Goal: Transaction & Acquisition: Purchase product/service

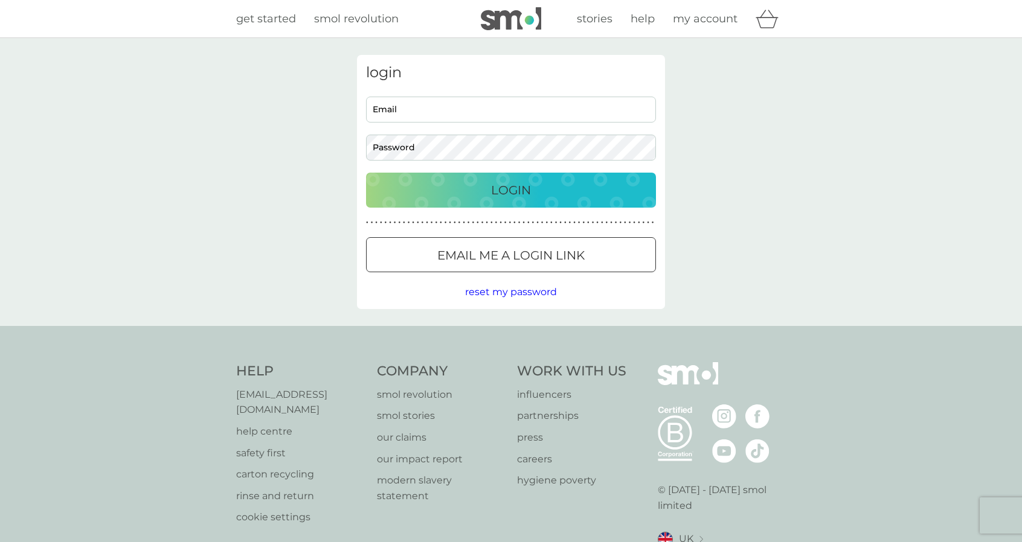
click at [552, 130] on div "Email Password" at bounding box center [511, 129] width 299 height 64
click at [553, 114] on input "Email" at bounding box center [511, 110] width 290 height 26
type input "[EMAIL_ADDRESS][DOMAIN_NAME]"
click at [366, 173] on button "Login" at bounding box center [511, 190] width 290 height 35
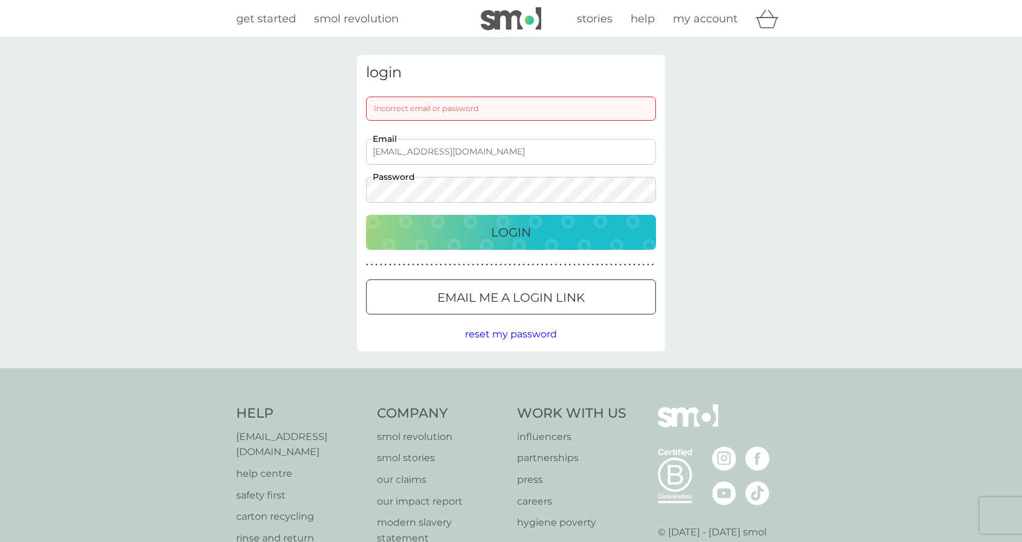
click at [534, 234] on div "Login" at bounding box center [511, 232] width 266 height 19
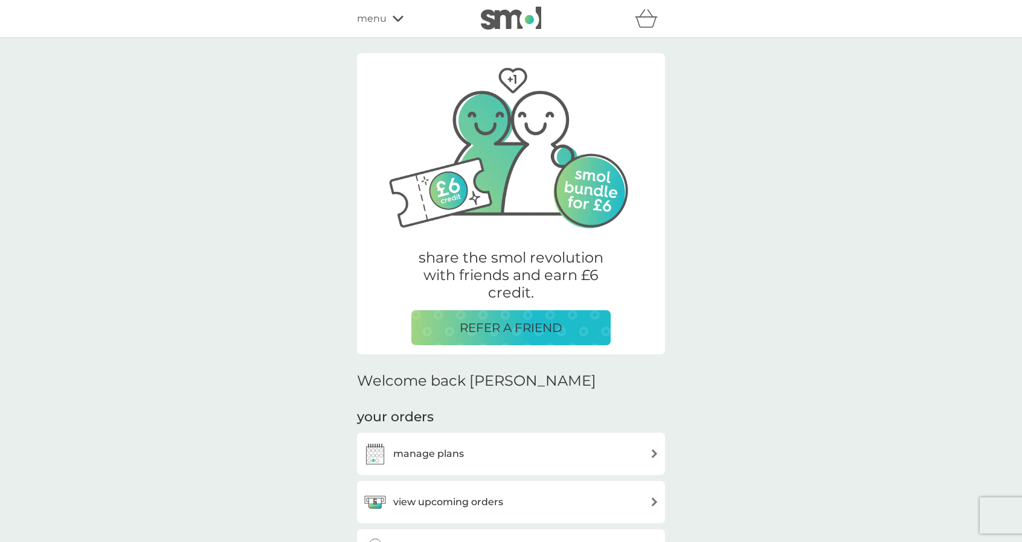
click at [391, 8] on div "refer a friend & you BOTH save smol impact smol shop your smol plans your upcom…" at bounding box center [511, 19] width 308 height 24
click at [392, 21] on icon at bounding box center [397, 18] width 11 height 7
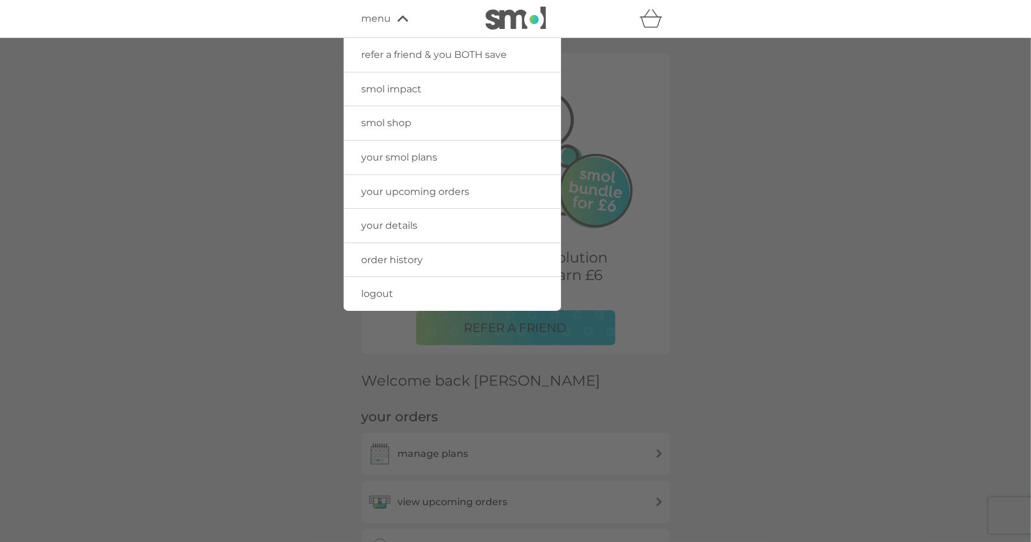
click at [402, 115] on link "smol shop" at bounding box center [452, 123] width 217 height 34
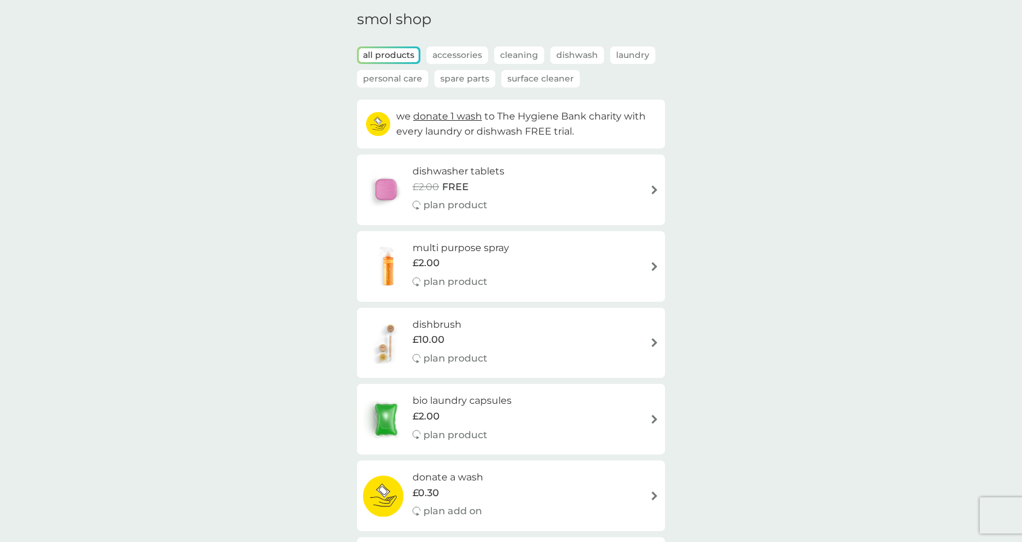
scroll to position [45, 0]
click at [592, 186] on div "dishwasher tablets £2.00 FREE plan product" at bounding box center [511, 189] width 296 height 53
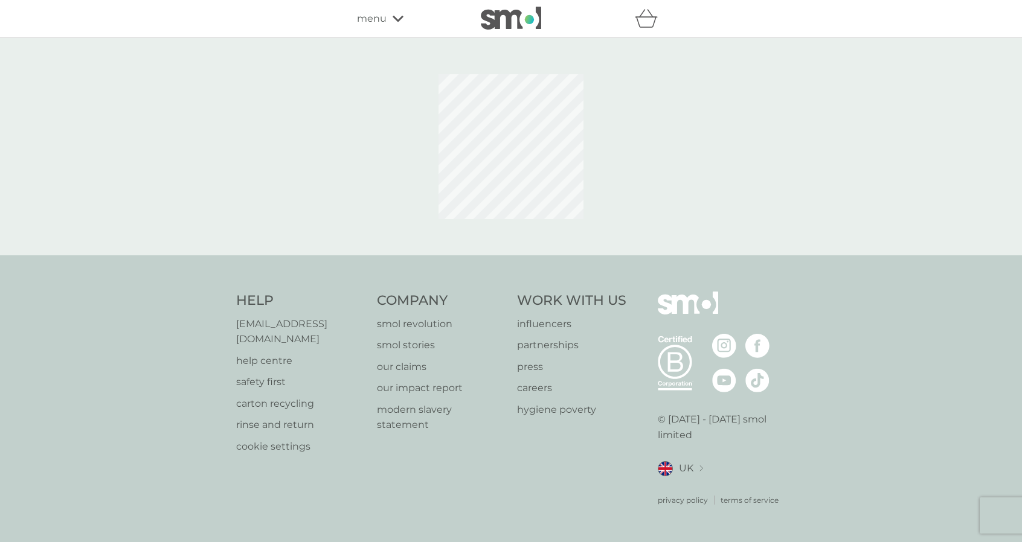
select select "42"
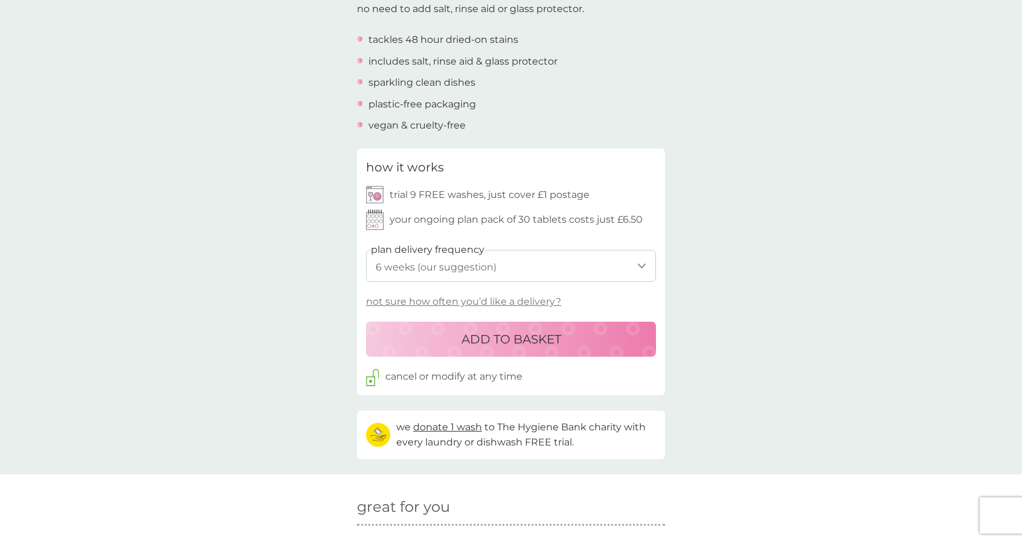
scroll to position [416, 0]
click at [604, 258] on select "1 week 2 weeks 3 weeks 4 weeks 5 weeks 6 weeks (our suggestion) 7 weeks 8 weeks…" at bounding box center [511, 265] width 290 height 32
click at [603, 331] on div "ADD TO BASKET" at bounding box center [511, 338] width 266 height 19
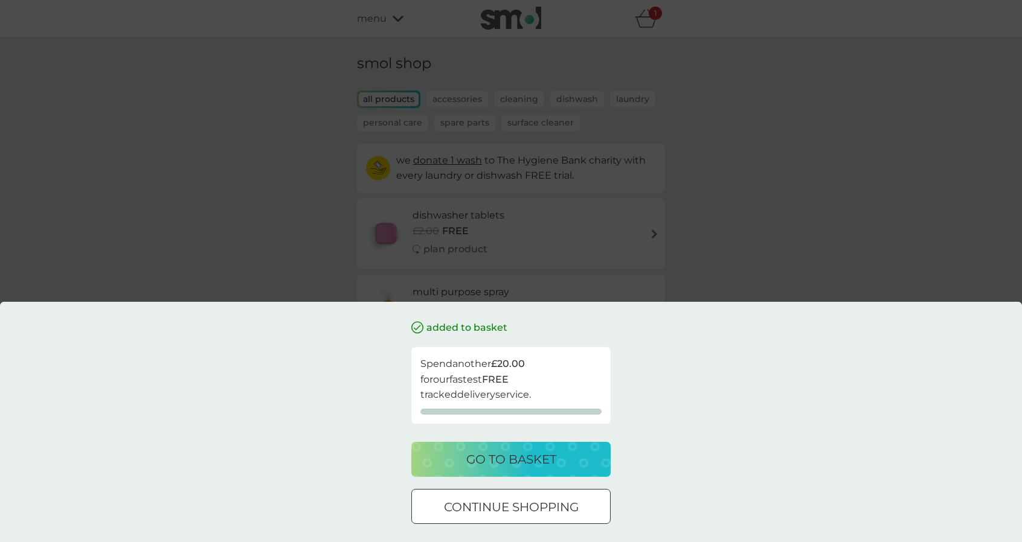
click at [575, 499] on p "continue shopping" at bounding box center [511, 507] width 135 height 19
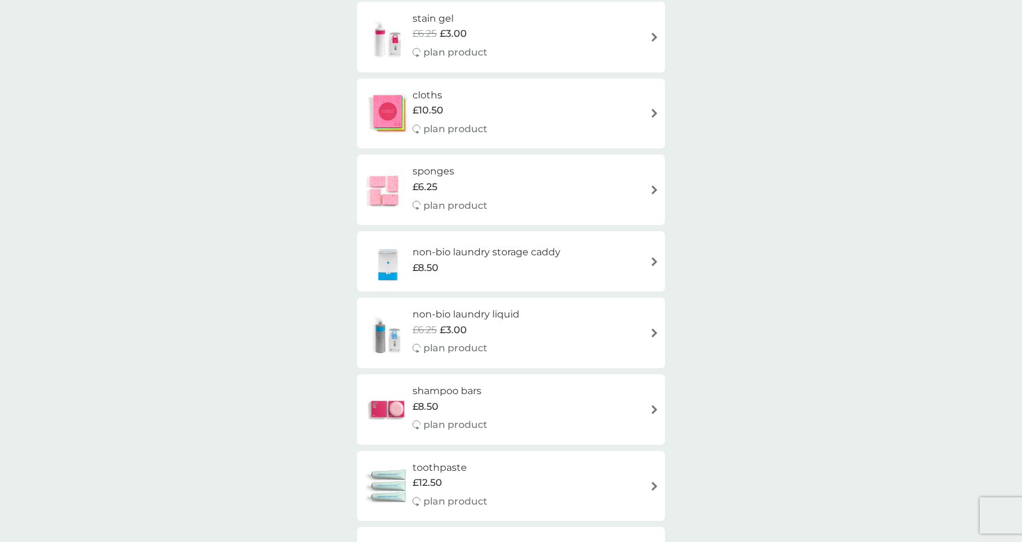
scroll to position [964, 0]
click at [611, 268] on div "non-bio laundry storage caddy £8.50" at bounding box center [511, 260] width 296 height 42
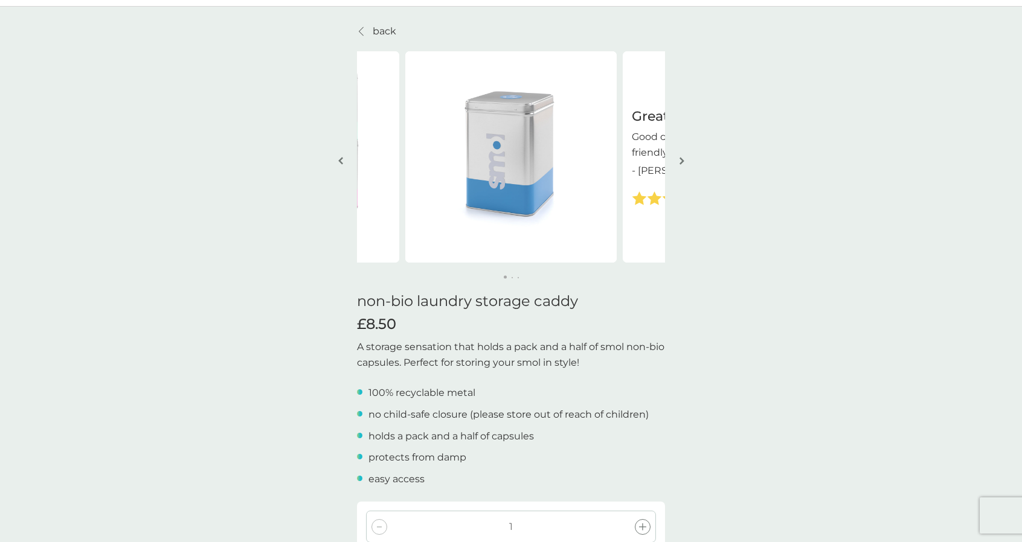
scroll to position [13, 0]
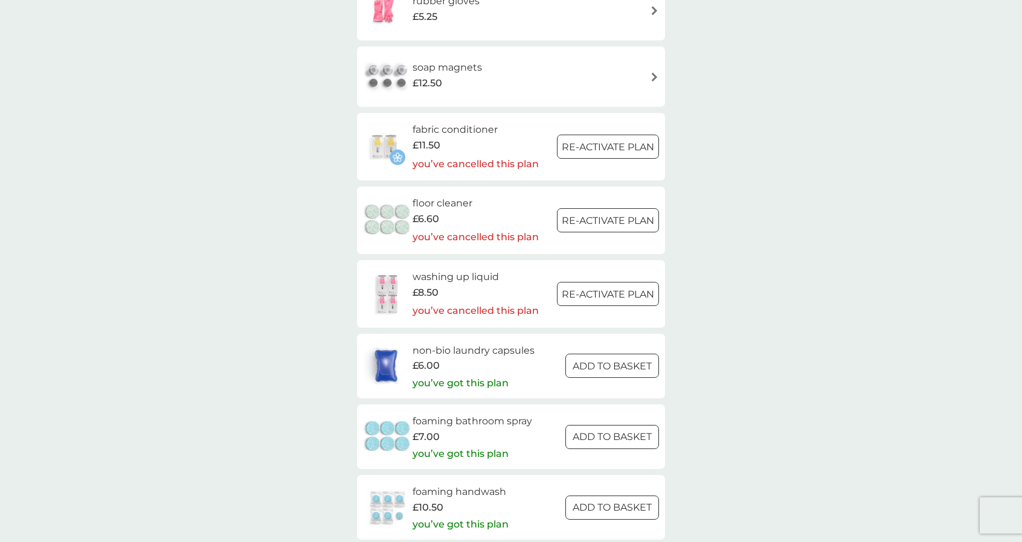
scroll to position [1512, 0]
click at [610, 141] on div at bounding box center [607, 145] width 43 height 13
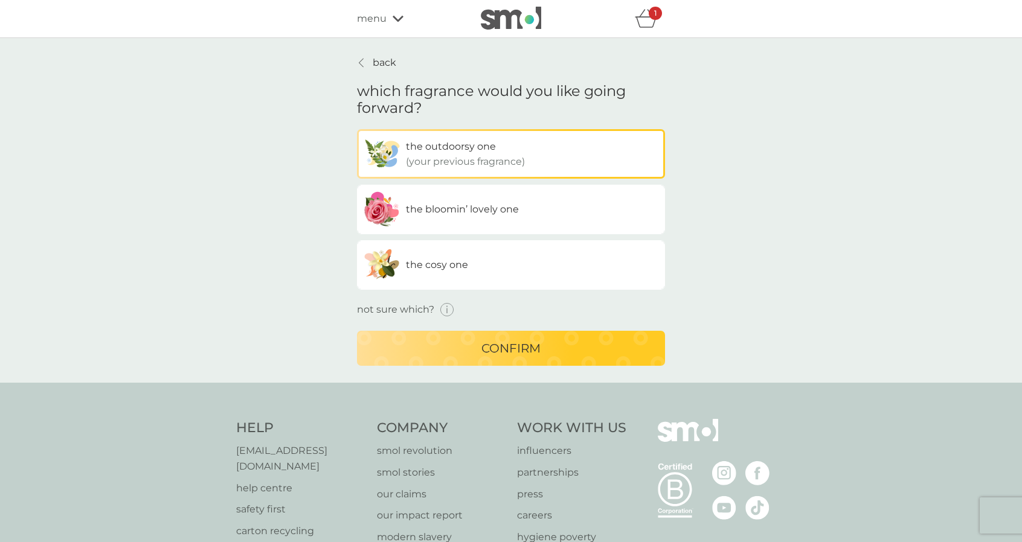
click at [600, 211] on label "the bloomin’ lovely one" at bounding box center [511, 210] width 308 height 50
click at [357, 129] on input "the bloomin’ lovely one" at bounding box center [357, 129] width 0 height 0
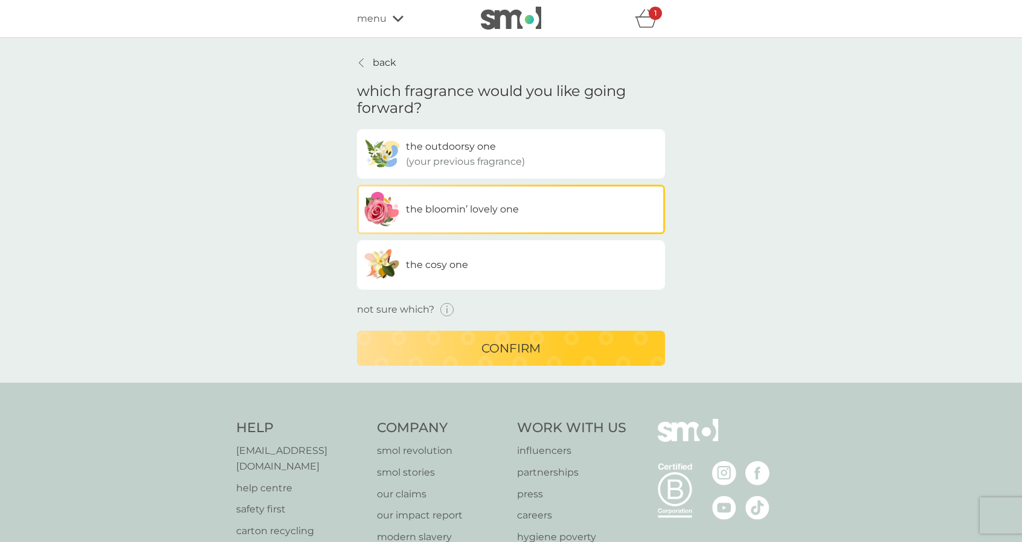
click at [545, 271] on label "the cosy one" at bounding box center [511, 265] width 308 height 50
click at [357, 129] on input "the cosy one" at bounding box center [357, 129] width 0 height 0
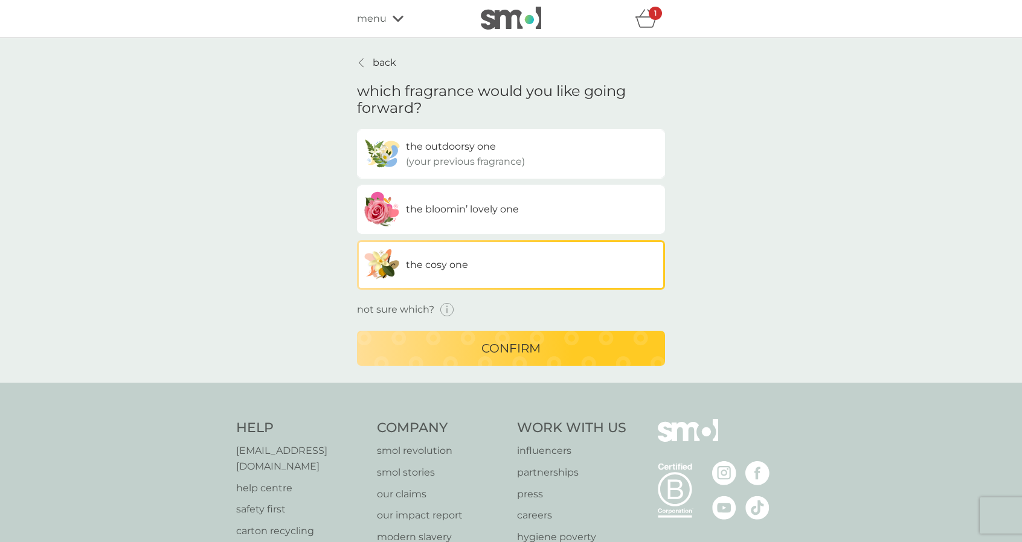
click at [530, 344] on p "confirm" at bounding box center [510, 348] width 59 height 19
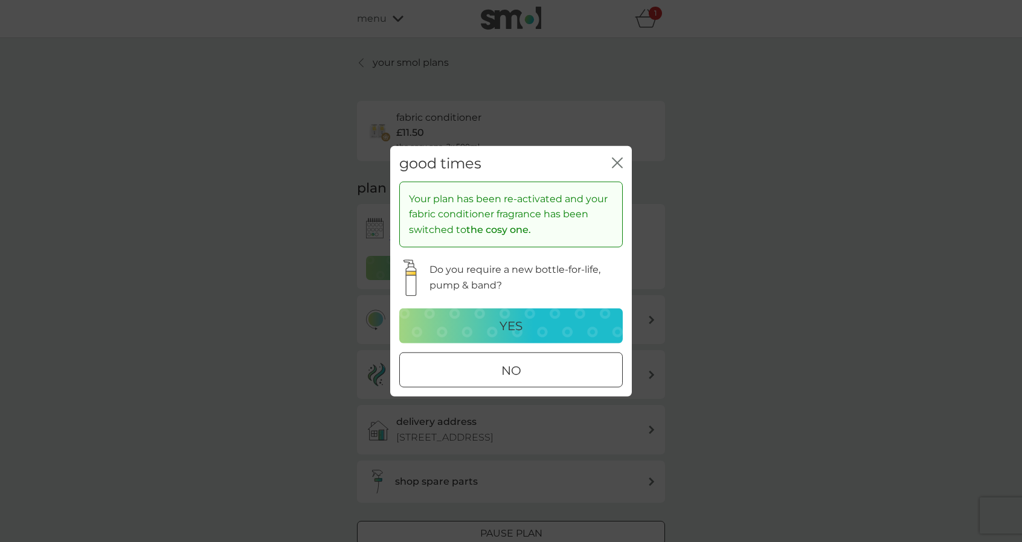
click at [533, 367] on div "no" at bounding box center [511, 369] width 222 height 19
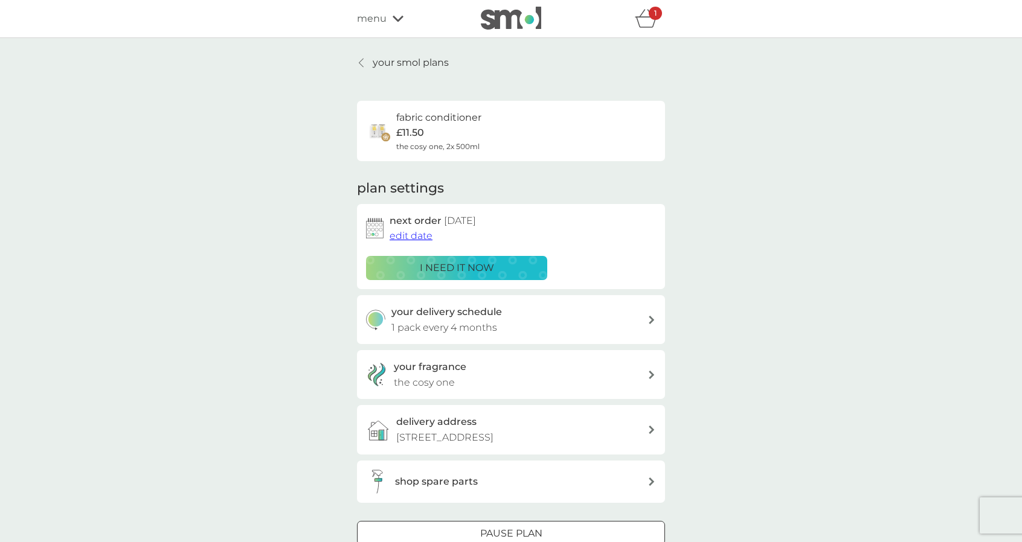
click at [362, 66] on icon at bounding box center [361, 63] width 5 height 10
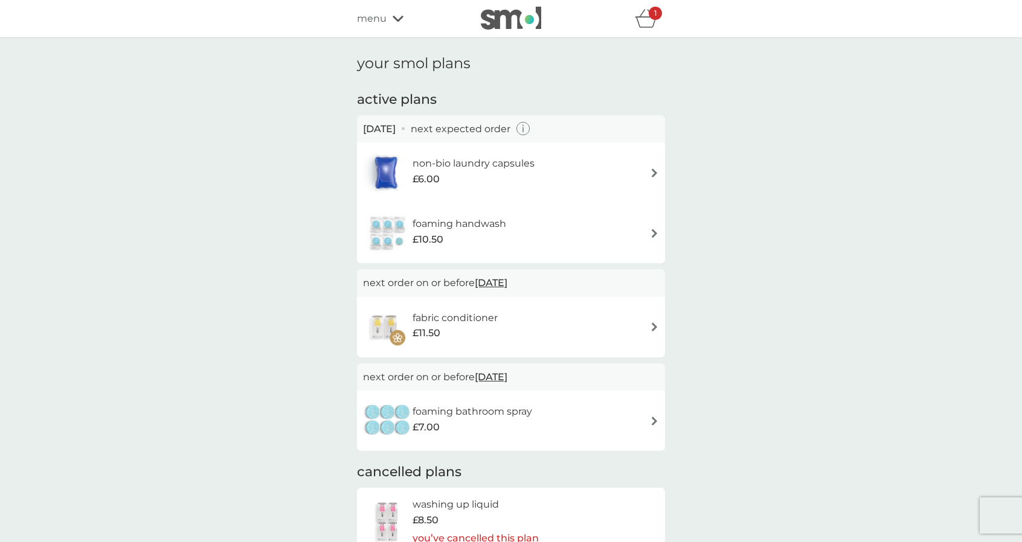
click at [375, 22] on span "menu" at bounding box center [372, 19] width 30 height 16
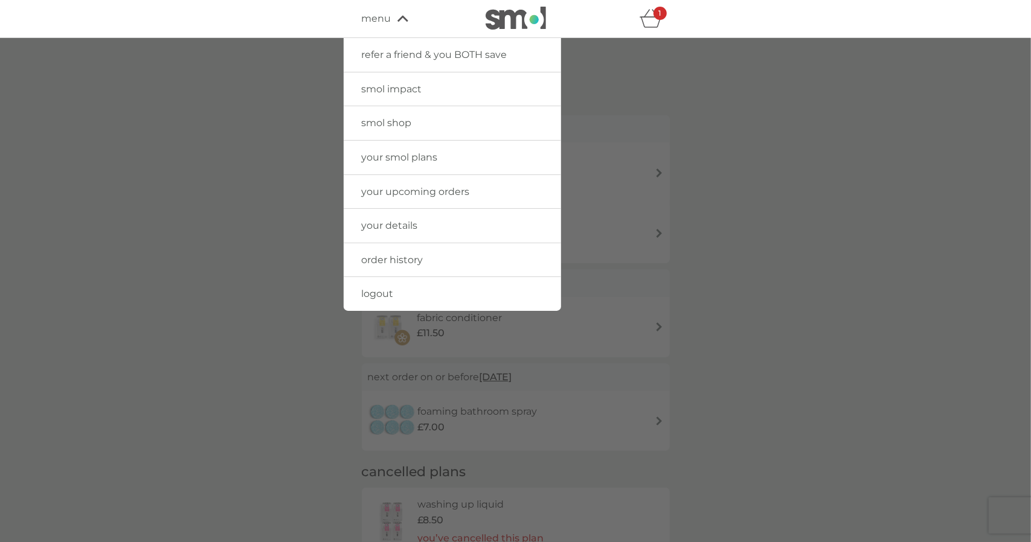
click at [405, 118] on span "smol shop" at bounding box center [387, 122] width 50 height 11
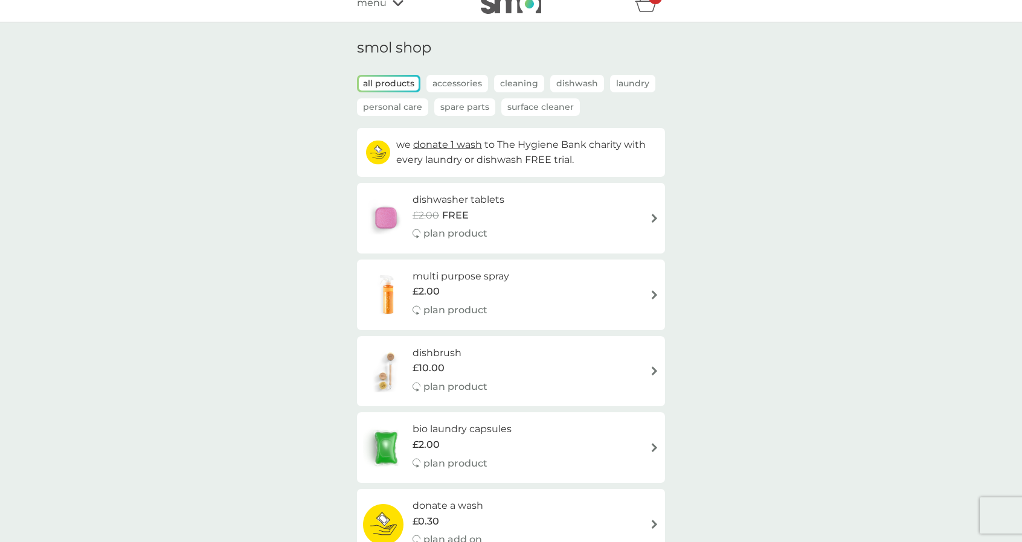
scroll to position [15, 0]
click at [606, 224] on div "dishwasher tablets £2.00 FREE plan product" at bounding box center [511, 219] width 296 height 53
select select "42"
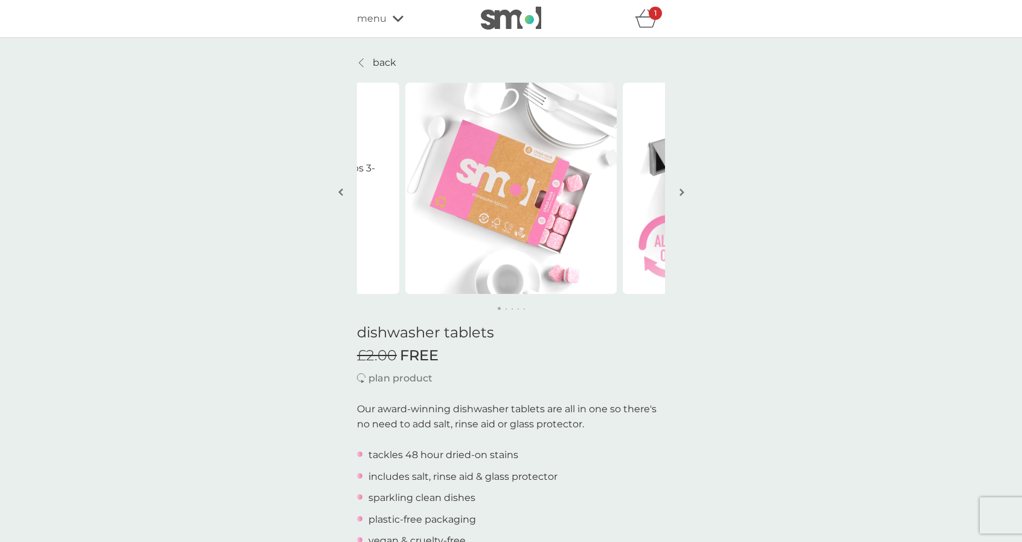
click at [650, 17] on div "1" at bounding box center [654, 13] width 13 height 13
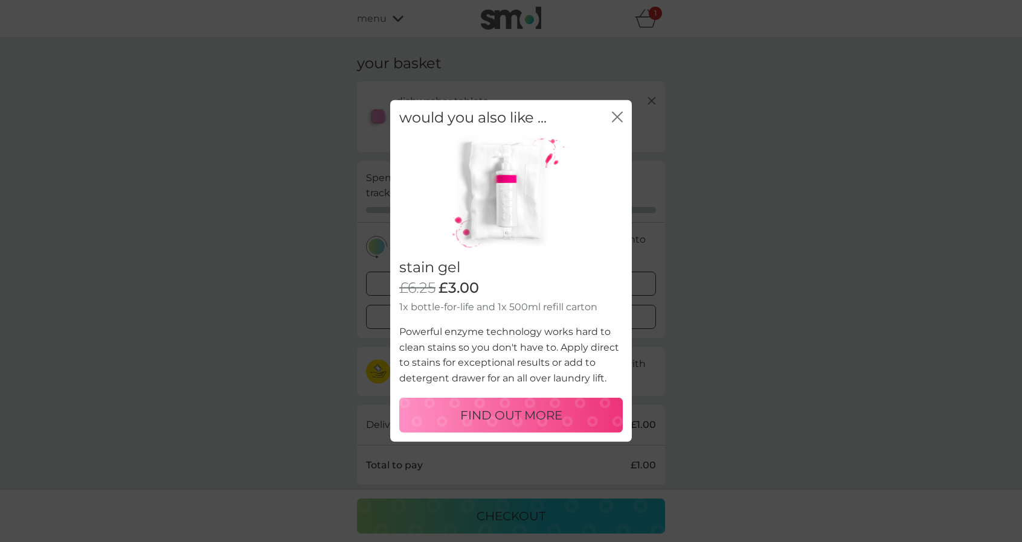
click at [611, 118] on div "would you also like ... close" at bounding box center [511, 118] width 242 height 36
click at [616, 118] on icon "close" at bounding box center [614, 117] width 5 height 10
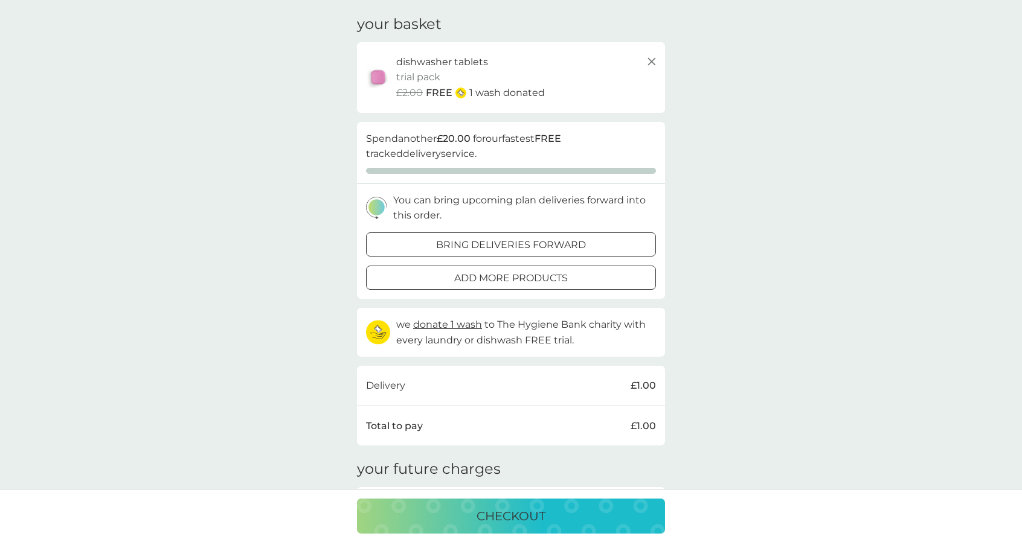
scroll to position [42, 0]
click at [572, 236] on p "bring deliveries forward" at bounding box center [511, 243] width 150 height 16
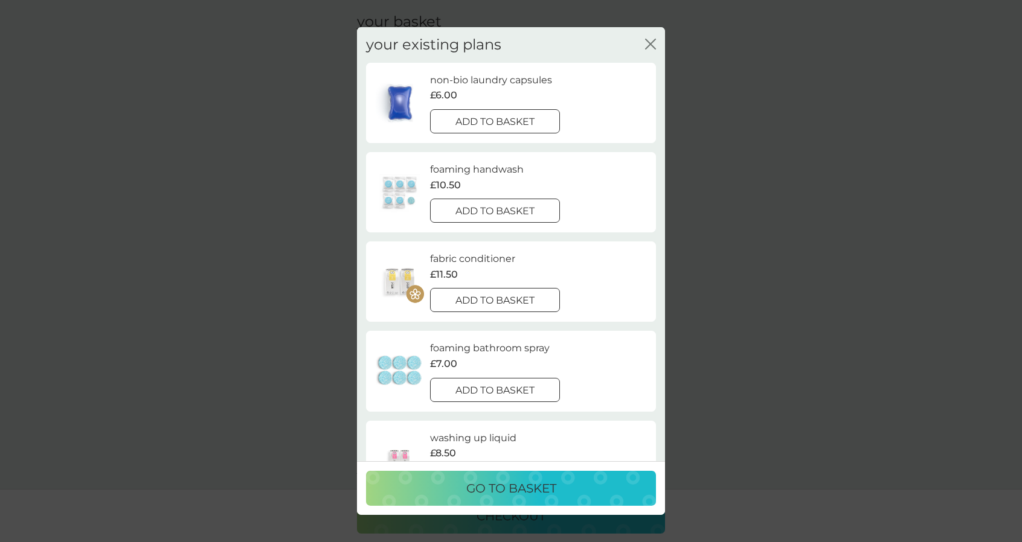
click at [529, 304] on p "add to basket" at bounding box center [494, 301] width 79 height 16
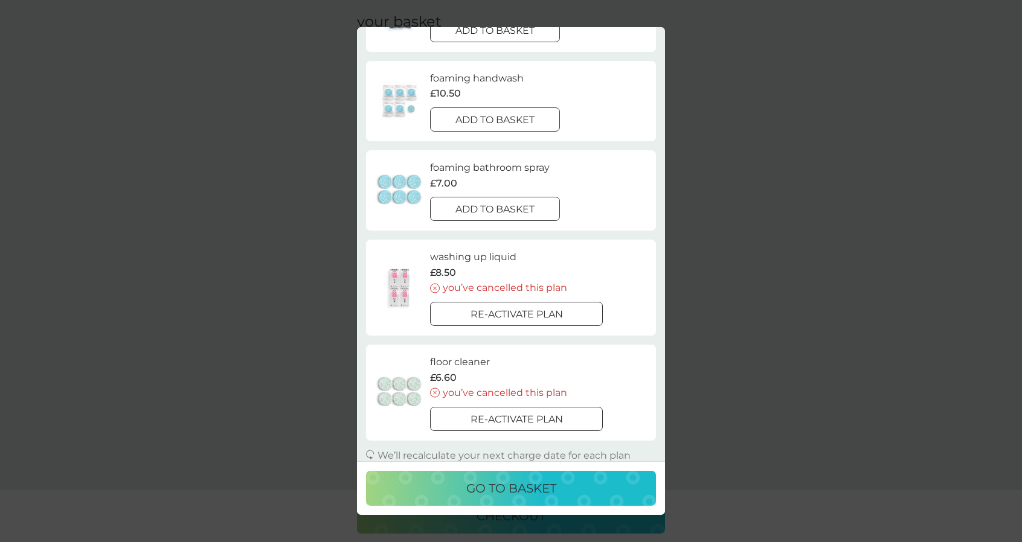
scroll to position [190, 0]
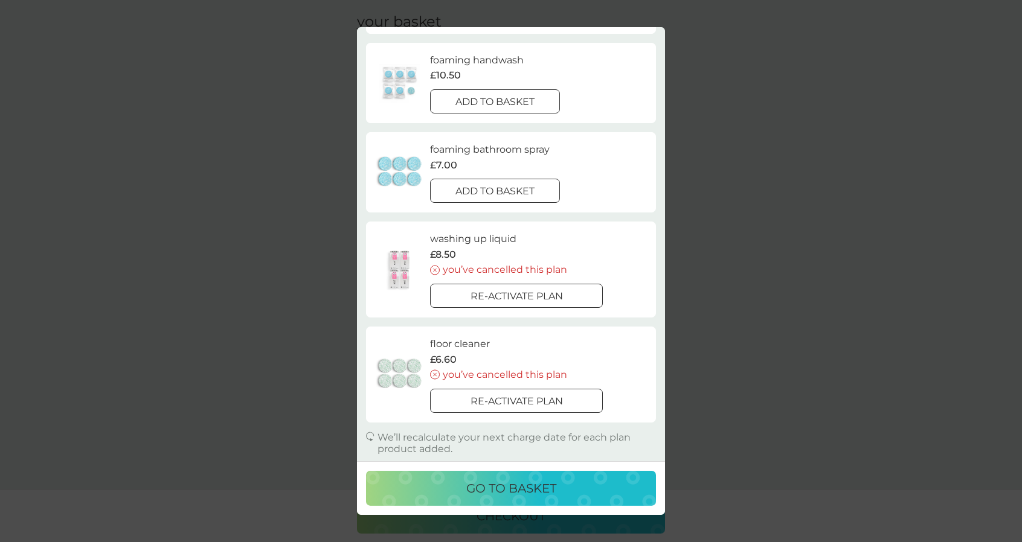
click at [530, 484] on p "go to basket" at bounding box center [511, 488] width 90 height 19
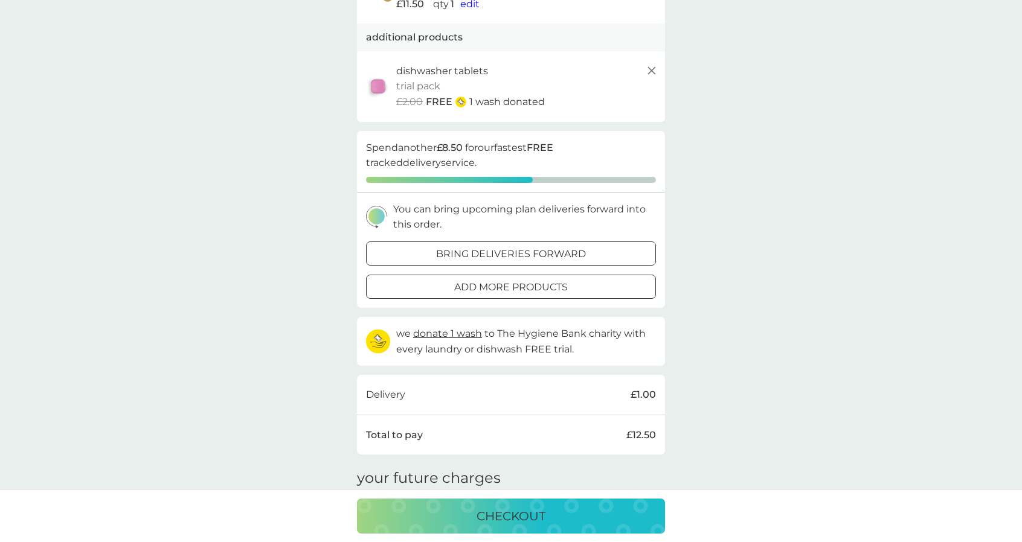
scroll to position [156, 0]
click at [612, 249] on div "bring deliveries forward" at bounding box center [511, 254] width 289 height 16
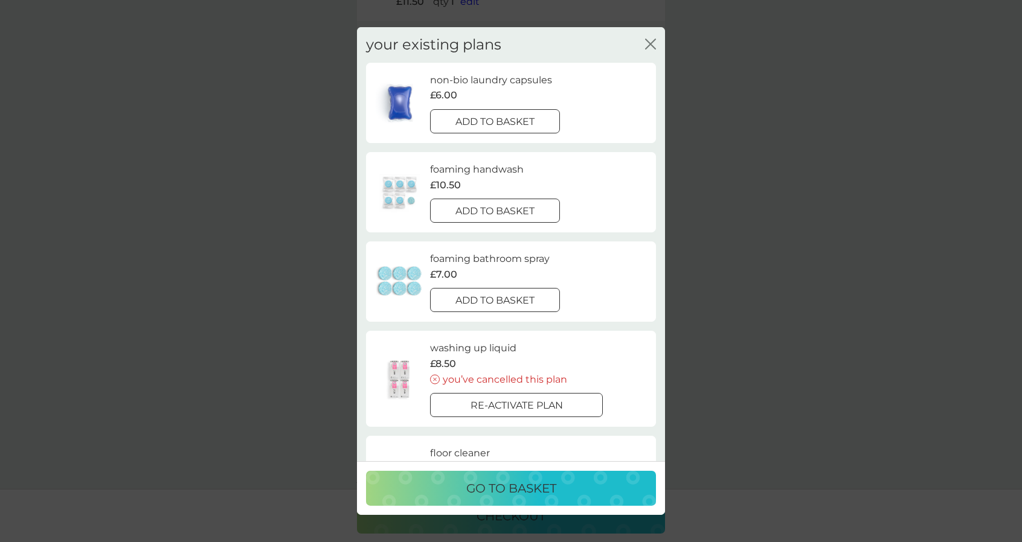
scroll to position [110, 0]
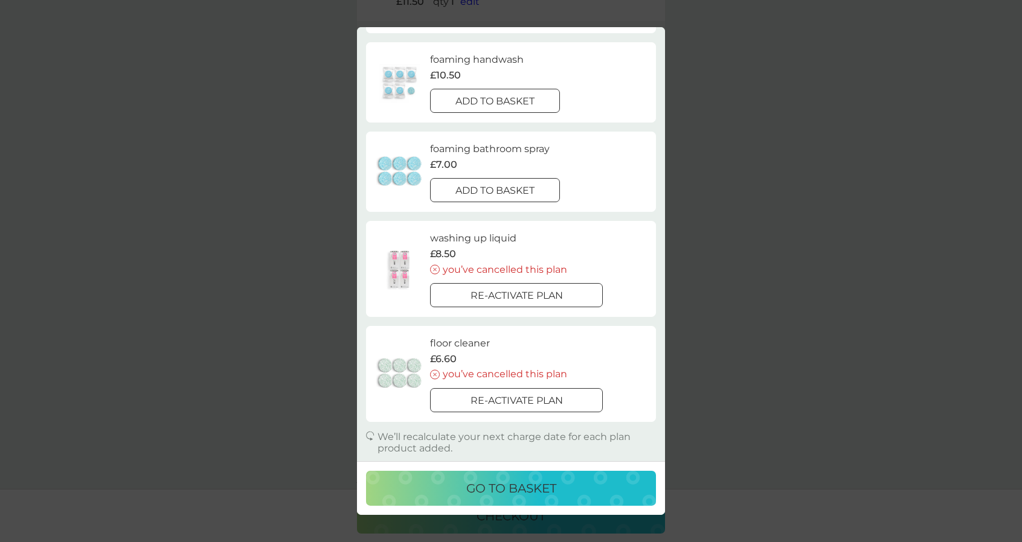
click at [564, 497] on div "go to basket" at bounding box center [511, 488] width 266 height 19
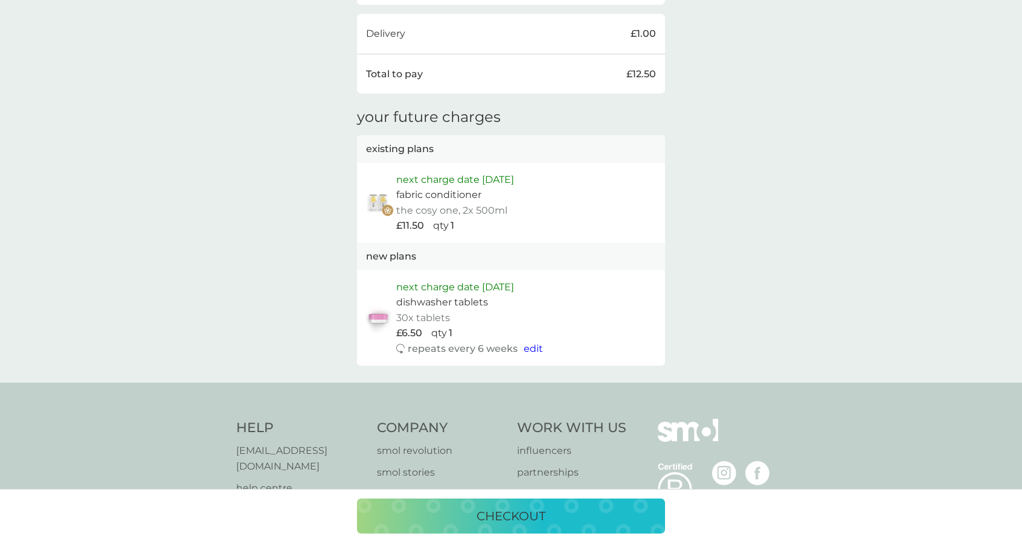
scroll to position [517, 0]
click at [563, 517] on div "checkout" at bounding box center [511, 516] width 284 height 19
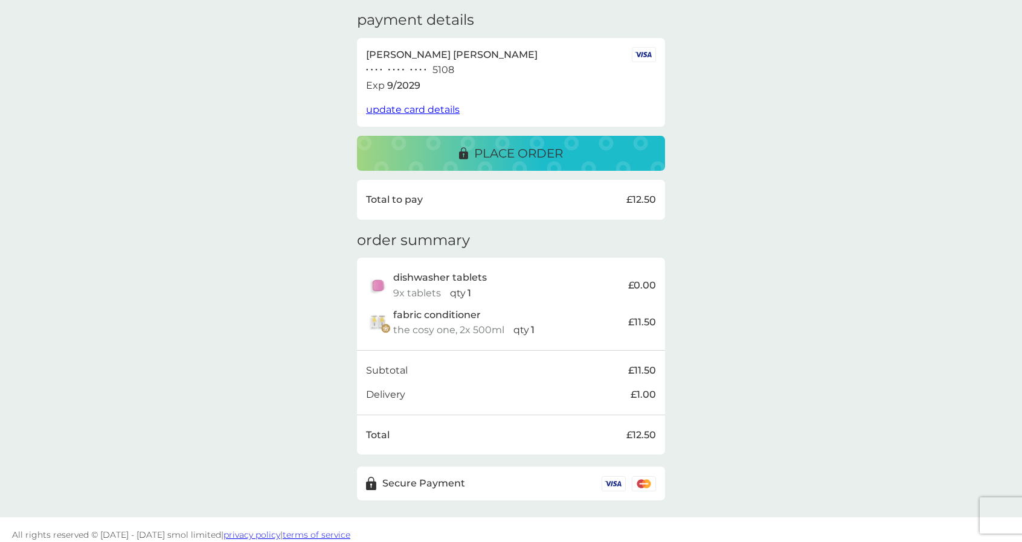
scroll to position [197, 0]
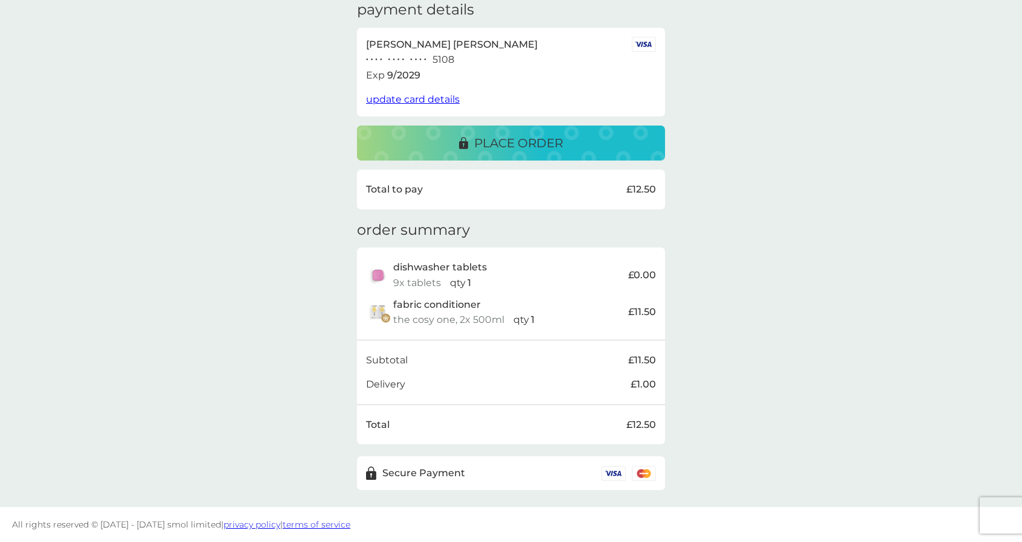
click at [502, 146] on p "place order" at bounding box center [518, 142] width 89 height 19
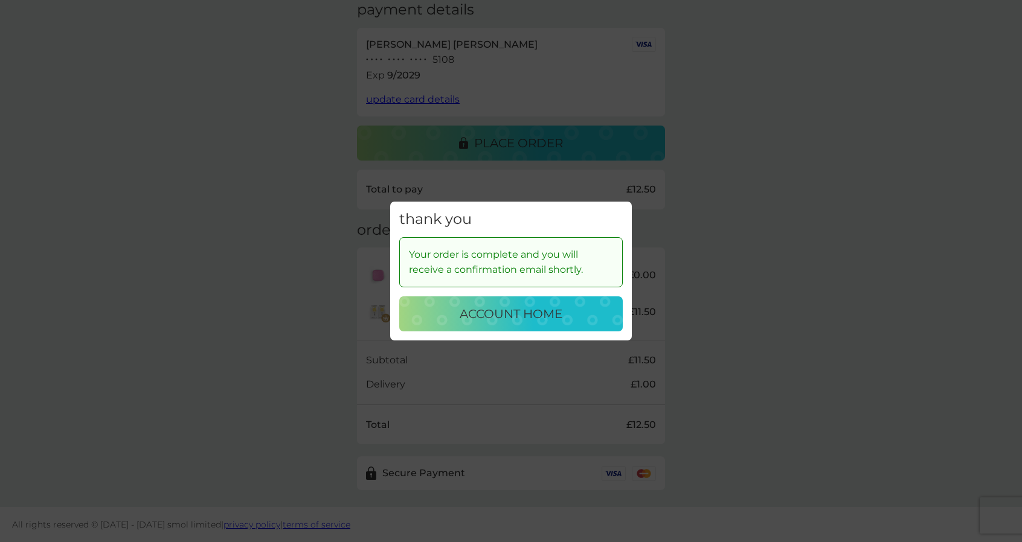
click at [523, 309] on p "account home" at bounding box center [510, 313] width 103 height 19
